Goal: Navigation & Orientation: Find specific page/section

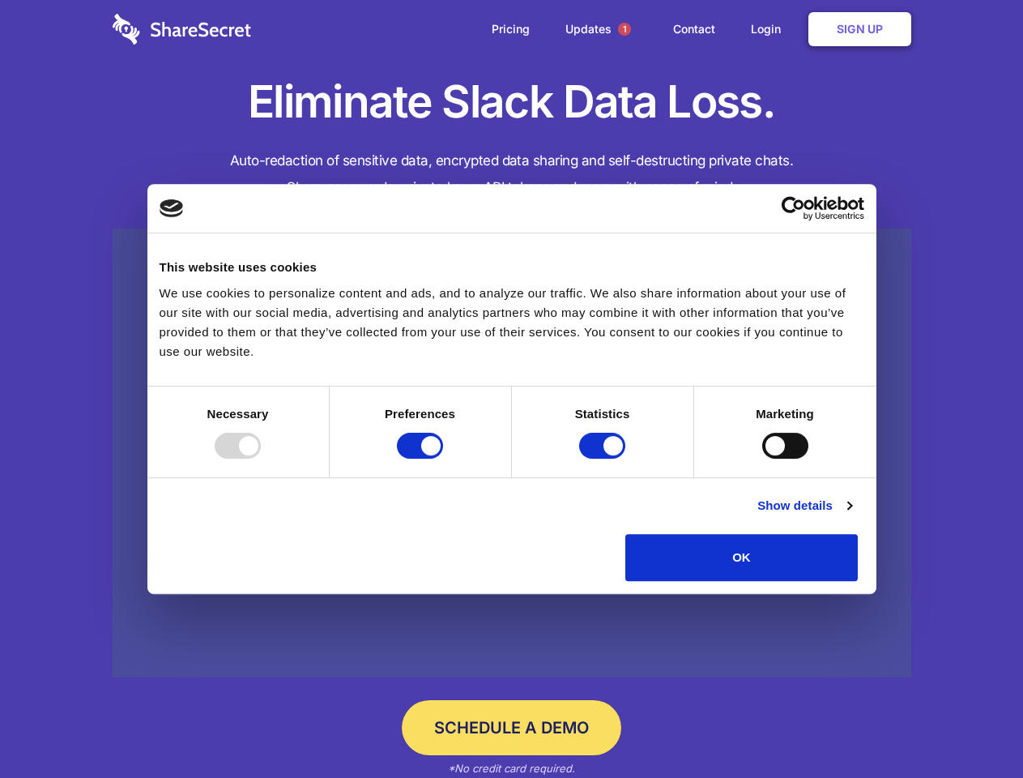
click at [261, 459] on div at bounding box center [238, 446] width 46 height 26
click at [443, 459] on input "Preferences" at bounding box center [420, 446] width 46 height 26
checkbox input "false"
click at [604, 459] on input "Statistics" at bounding box center [602, 446] width 46 height 26
checkbox input "false"
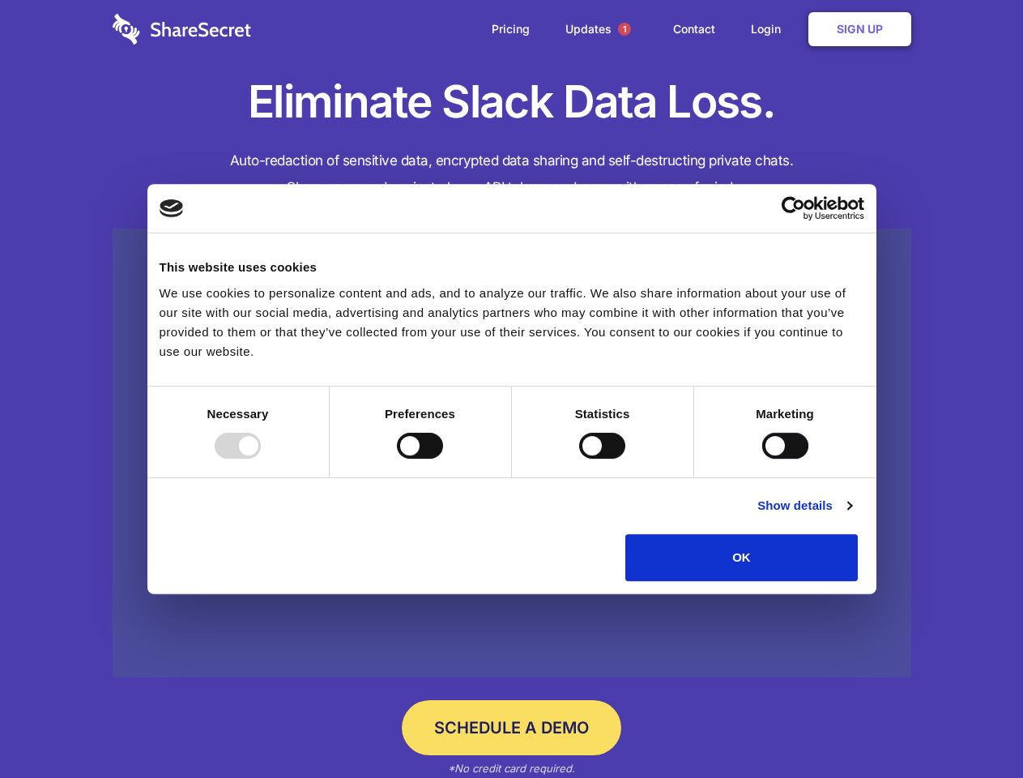
click at [762, 459] on input "Marketing" at bounding box center [785, 446] width 46 height 26
checkbox input "true"
click at [851, 515] on link "Show details" at bounding box center [804, 505] width 94 height 19
click at [0, 0] on li "Necessary 7 Necessary cookies help make a website usable by enabling basic func…" at bounding box center [0, 0] width 0 height 0
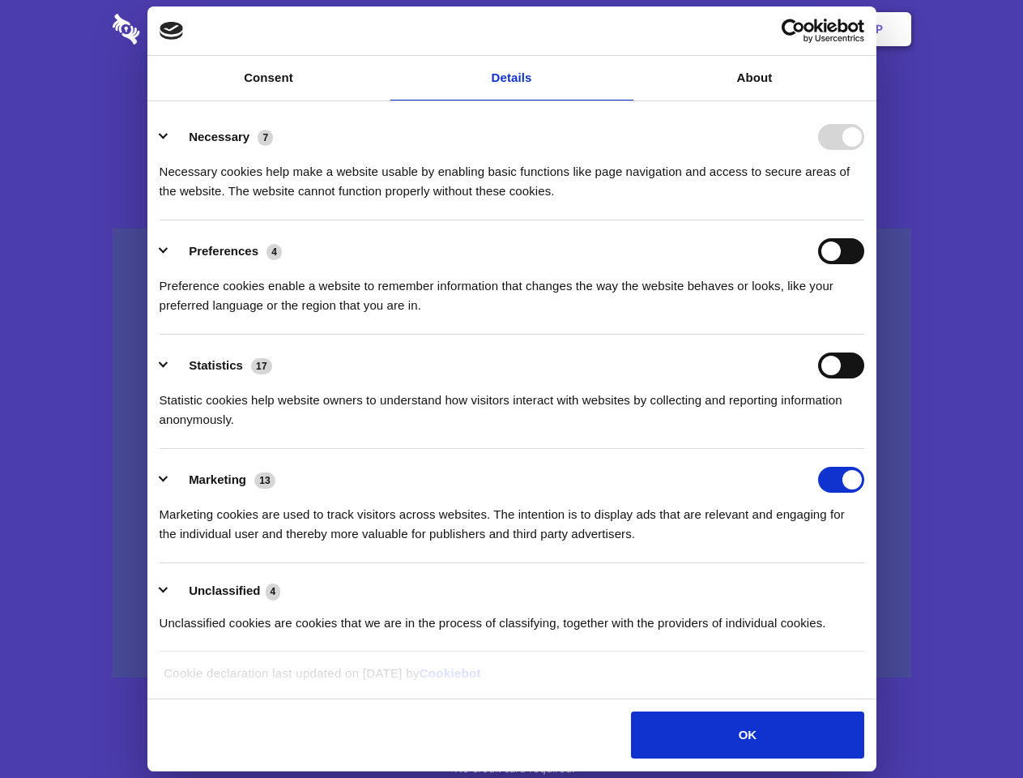
click at [624, 29] on span "1" at bounding box center [624, 29] width 13 height 13
